Goal: Information Seeking & Learning: Learn about a topic

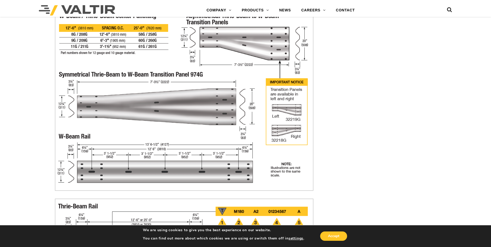
scroll to position [1372, 0]
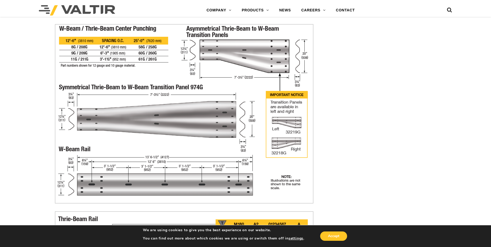
click at [218, 172] on img at bounding box center [184, 113] width 259 height 179
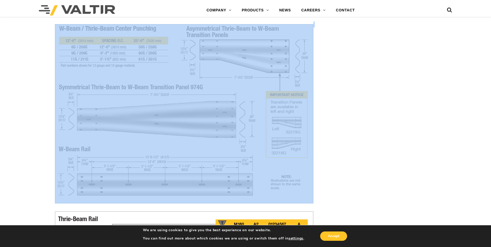
drag, startPoint x: 41, startPoint y: 147, endPoint x: 77, endPoint y: 163, distance: 39.4
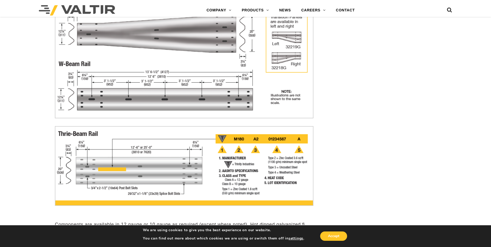
scroll to position [1450, 0]
